Goal: Information Seeking & Learning: Learn about a topic

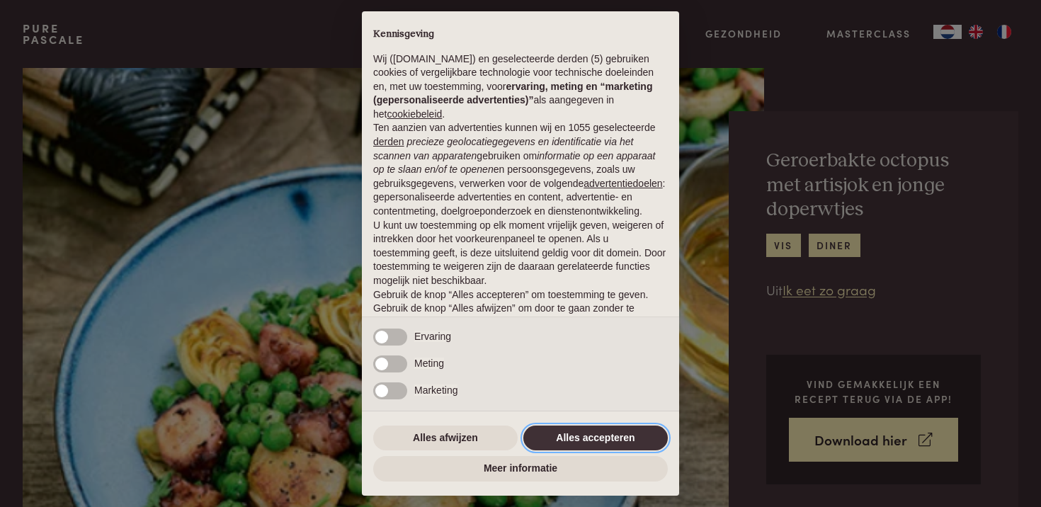
click at [595, 442] on button "Alles accepteren" at bounding box center [595, 437] width 144 height 25
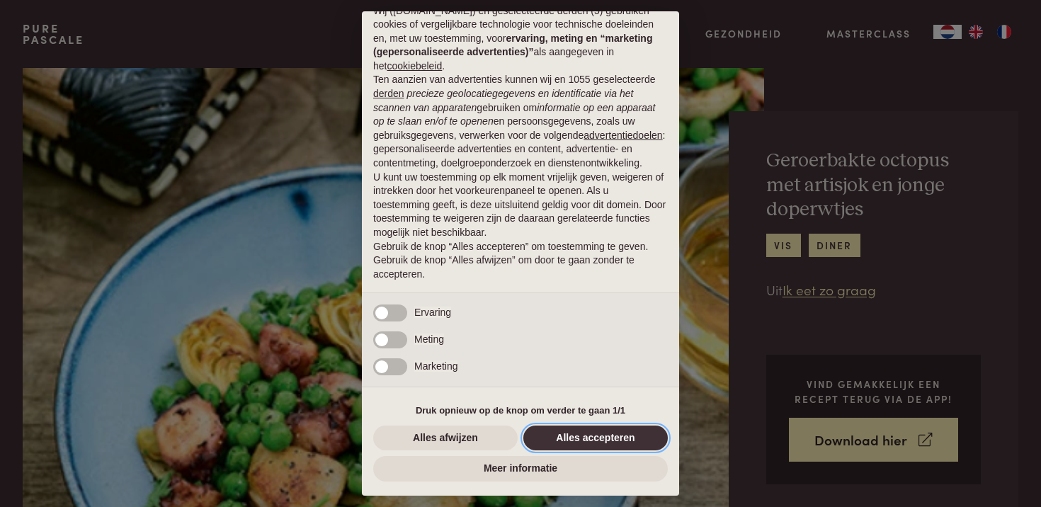
click at [580, 436] on button "Alles accepteren" at bounding box center [595, 437] width 144 height 25
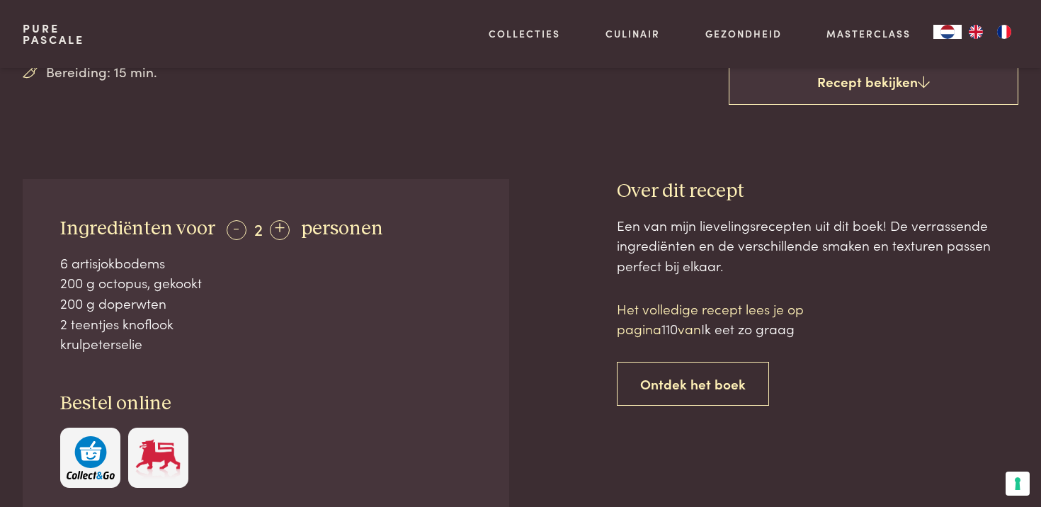
scroll to position [461, 0]
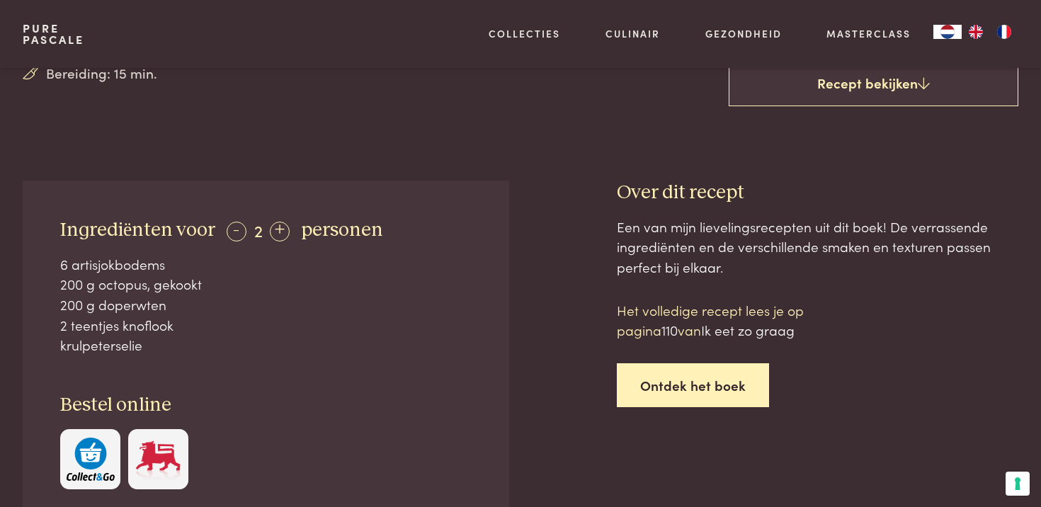
click at [697, 388] on link "Ontdek het boek" at bounding box center [693, 385] width 152 height 45
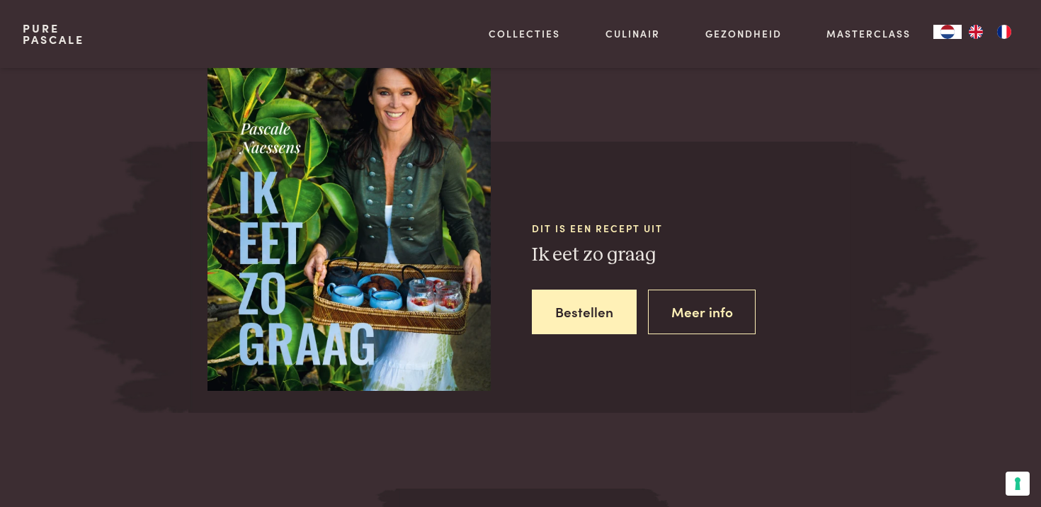
scroll to position [1233, 0]
click at [722, 311] on link "Meer info" at bounding box center [702, 312] width 108 height 45
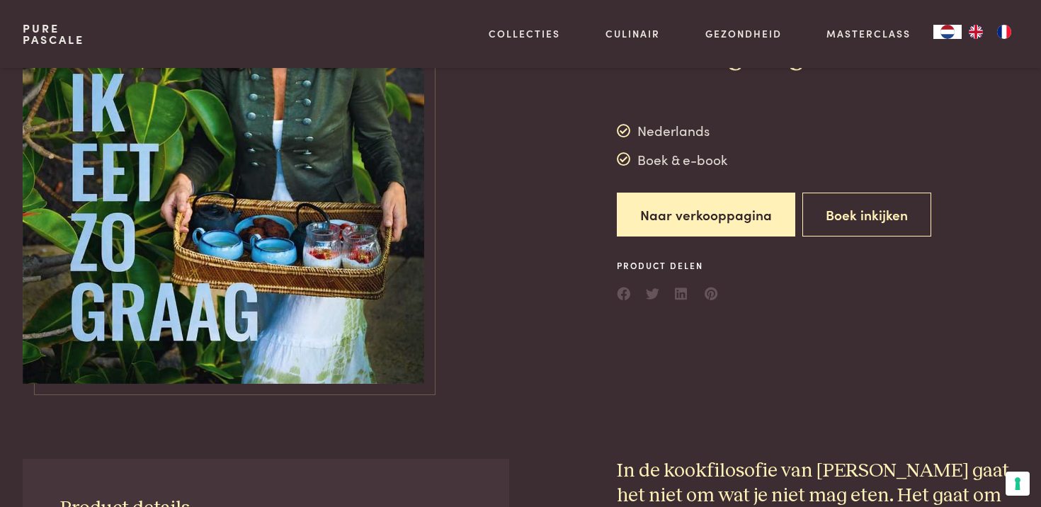
scroll to position [217, 0]
